Goal: Check status

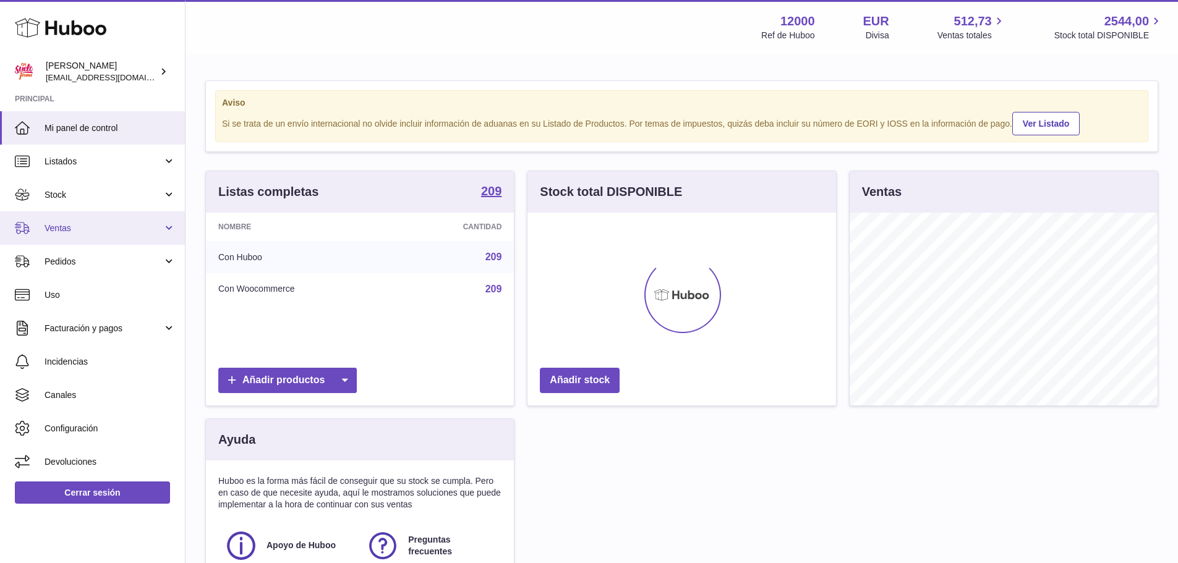
scroll to position [193, 309]
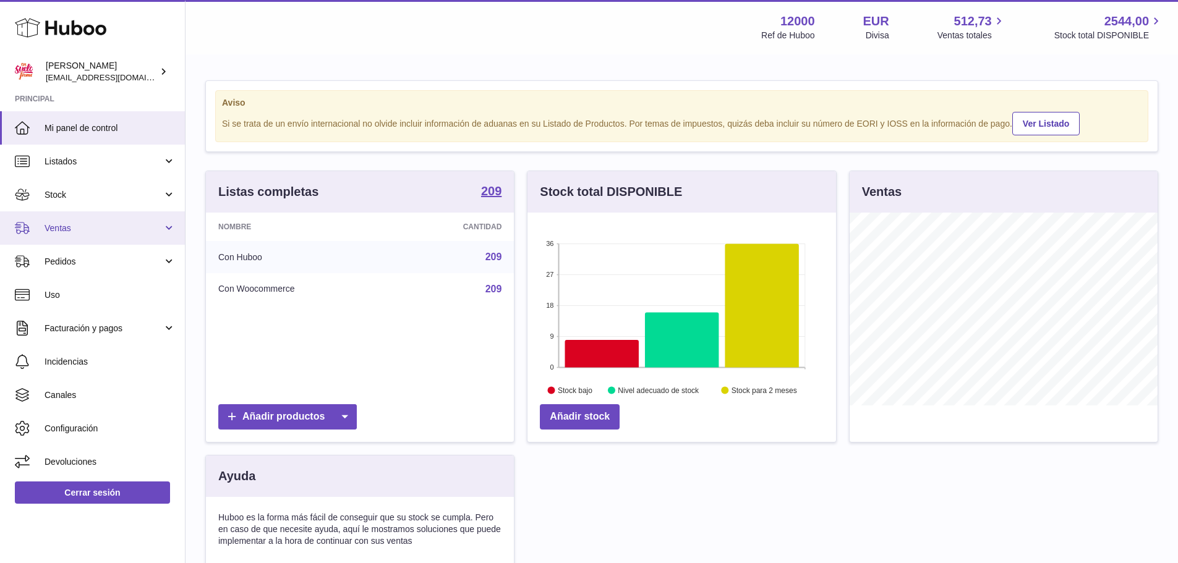
click at [84, 233] on span "Ventas" at bounding box center [104, 229] width 118 height 12
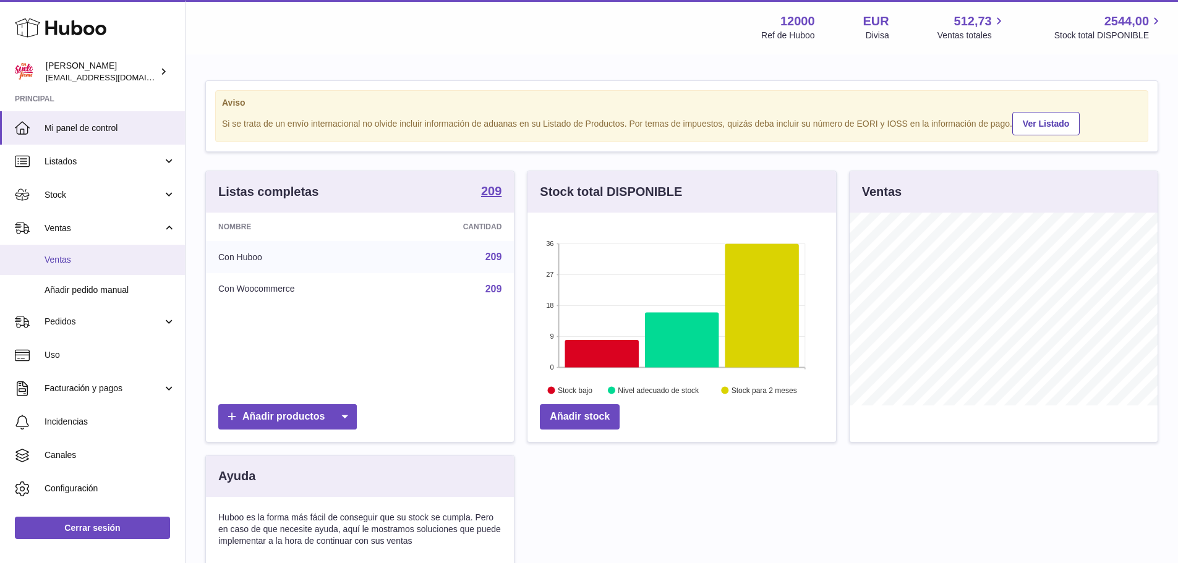
click at [85, 253] on link "Ventas" at bounding box center [92, 260] width 185 height 30
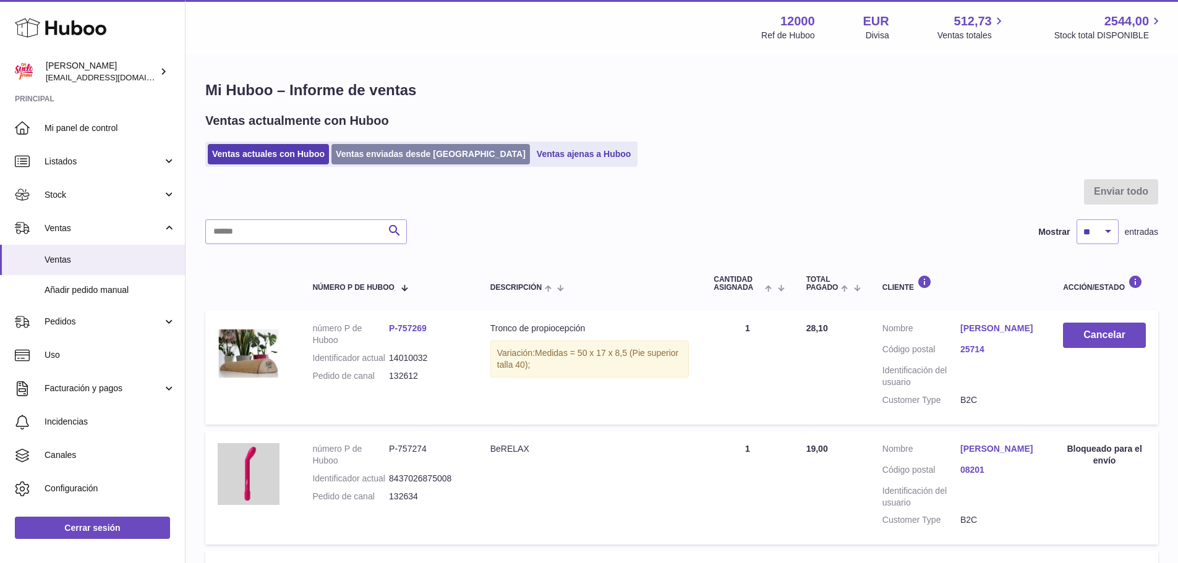
click at [390, 151] on link "Ventas enviadas desde [GEOGRAPHIC_DATA]" at bounding box center [430, 154] width 198 height 20
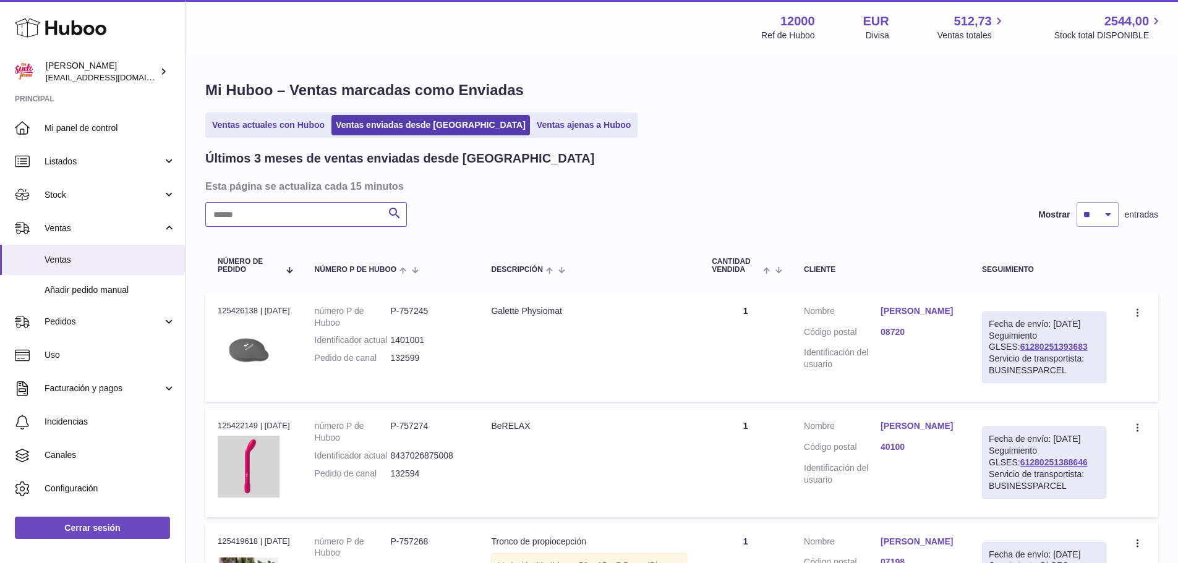
click at [319, 218] on input "text" at bounding box center [306, 214] width 202 height 25
paste input "******"
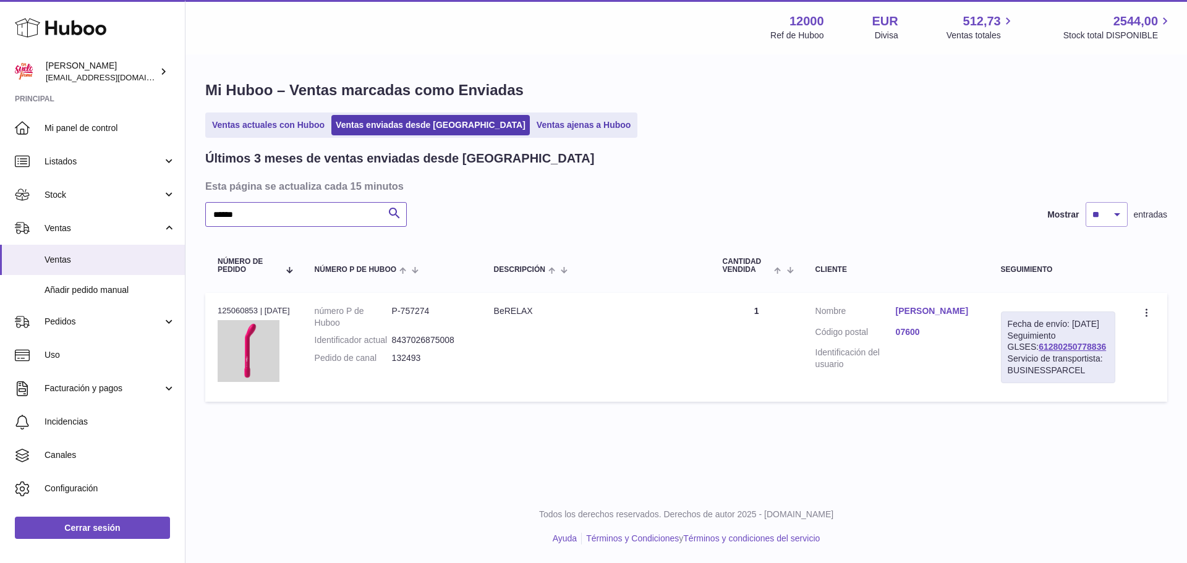
type input "******"
click at [940, 308] on link "pilar pascual" at bounding box center [936, 311] width 80 height 12
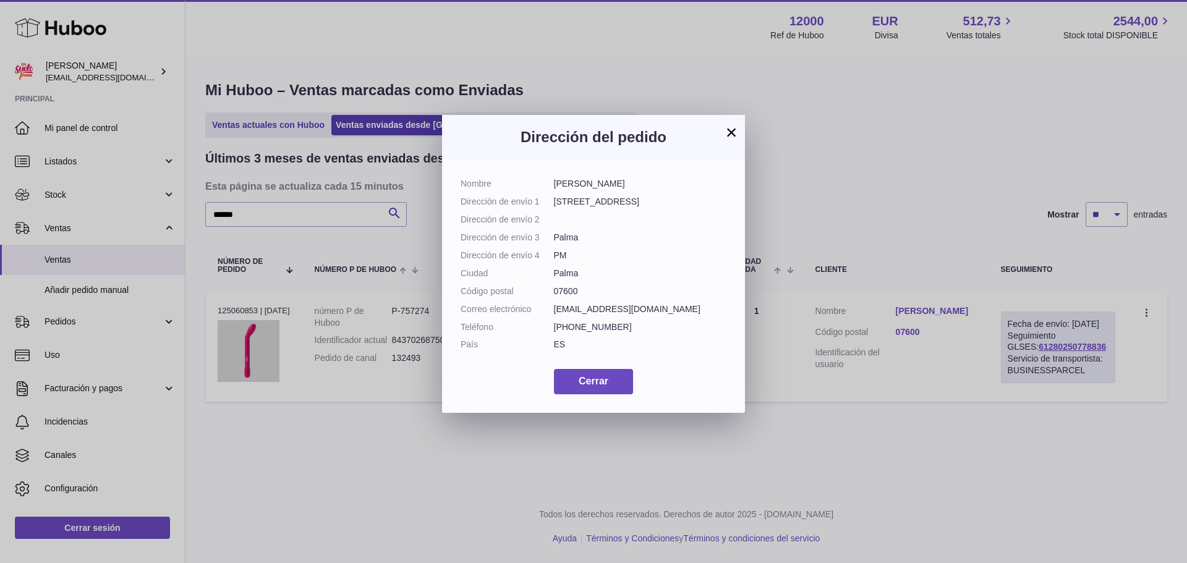
click at [725, 138] on button "×" at bounding box center [731, 132] width 15 height 15
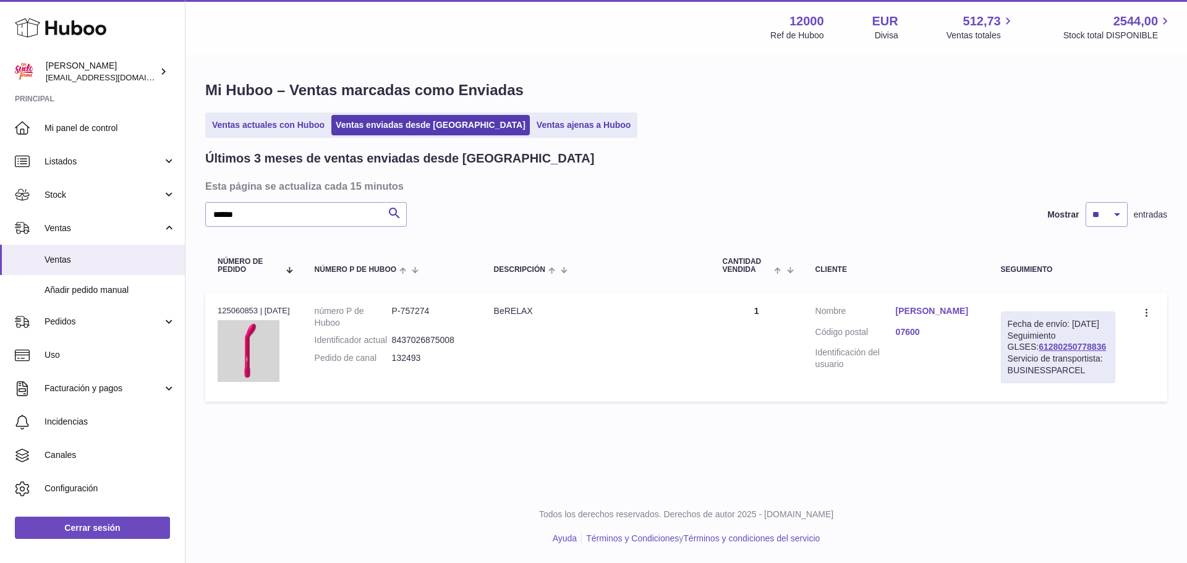
drag, startPoint x: 1093, startPoint y: 360, endPoint x: 1013, endPoint y: 360, distance: 79.1
click at [1013, 360] on div "Fecha de envío: 22º sep. 2025 Seguimiento GLSES: 61280250778836 Servicio de tra…" at bounding box center [1058, 348] width 114 height 72
copy link "61280250778836"
click at [1118, 391] on td "Fecha de envío: 22º sep. 2025 Seguimiento GLSES: 61280250778836 Servicio de tra…" at bounding box center [1058, 347] width 139 height 109
drag, startPoint x: 1091, startPoint y: 360, endPoint x: 1011, endPoint y: 361, distance: 80.4
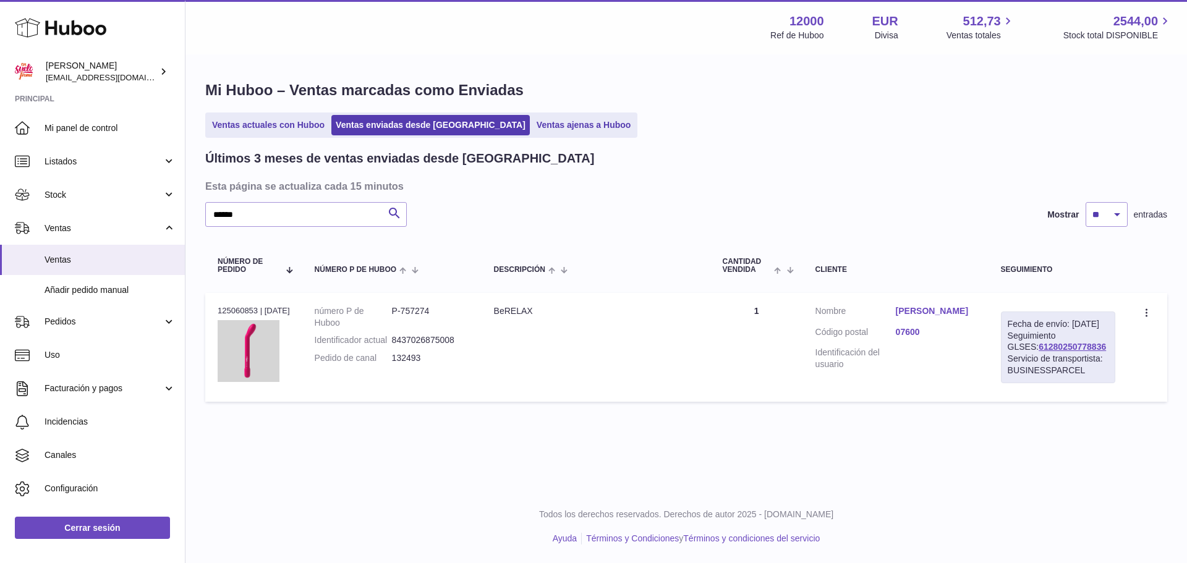
click at [1011, 360] on div "Fecha de envío: 22º sep. 2025 Seguimiento GLSES: 61280250778836 Servicio de tra…" at bounding box center [1058, 348] width 114 height 72
copy link "61280250778836"
